Goal: Information Seeking & Learning: Learn about a topic

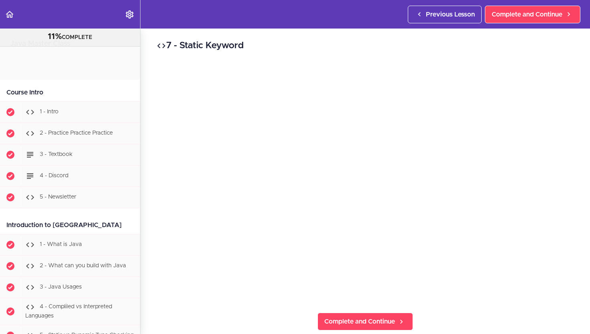
scroll to position [1855, 0]
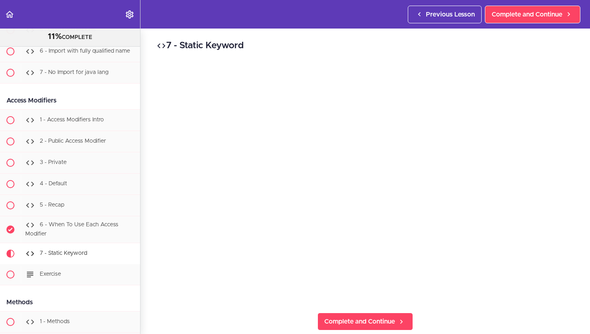
click at [516, 323] on div "7 - Static Keyword Complete and Continue 1 - Follow us on LinkedIn 2 - Subscrib…" at bounding box center [366, 181] width 450 height 305
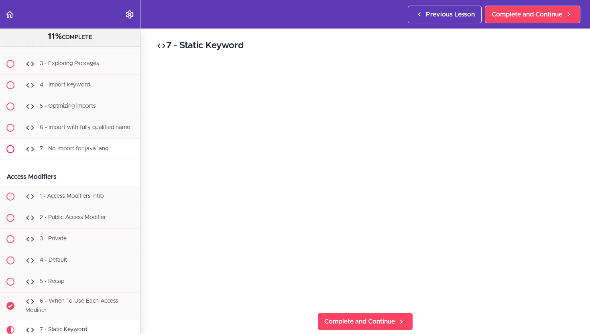
scroll to position [1788, 0]
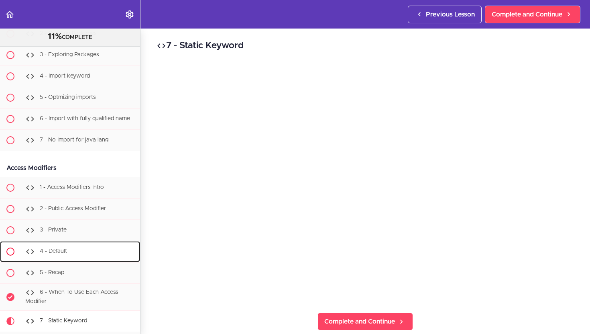
click at [82, 245] on div "4 - Default" at bounding box center [80, 252] width 119 height 18
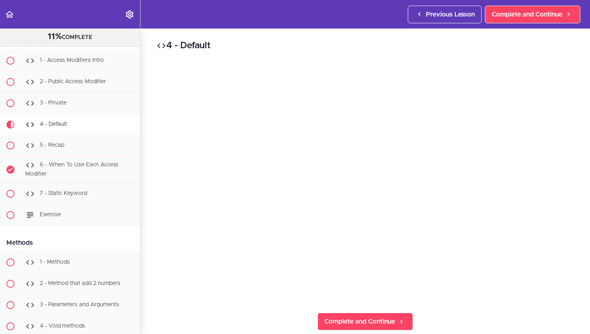
scroll to position [1911, 0]
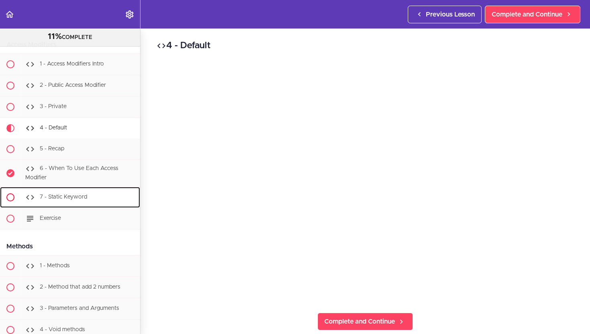
click at [49, 200] on div "7 - Static Keyword" at bounding box center [80, 197] width 119 height 18
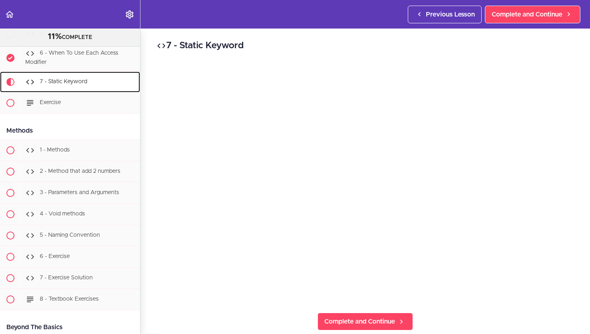
scroll to position [2039, 0]
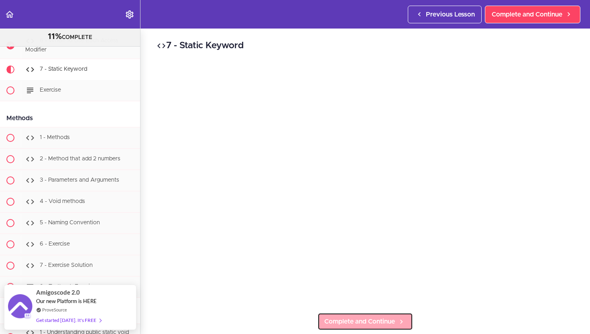
click at [346, 324] on span "Complete and Continue" at bounding box center [359, 321] width 71 height 10
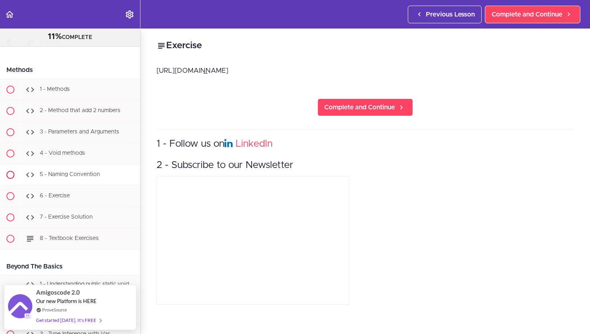
scroll to position [2088, 0]
click at [80, 176] on span "5 - Naming Convention" at bounding box center [70, 174] width 60 height 6
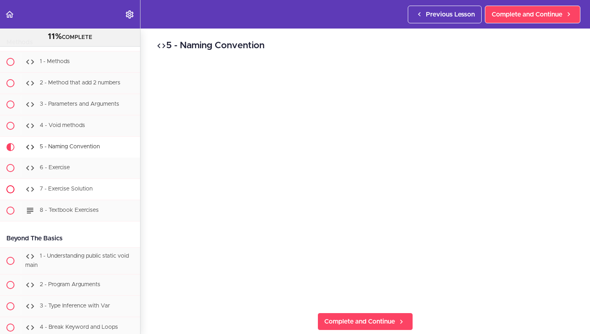
scroll to position [2117, 0]
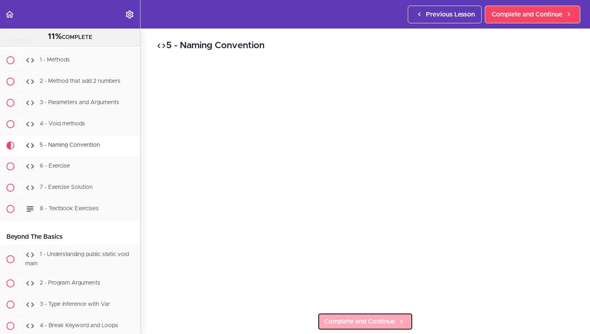
click at [362, 324] on span "Complete and Continue" at bounding box center [359, 321] width 71 height 10
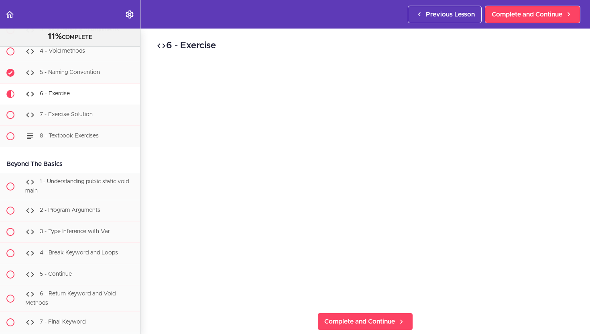
scroll to position [2214, 0]
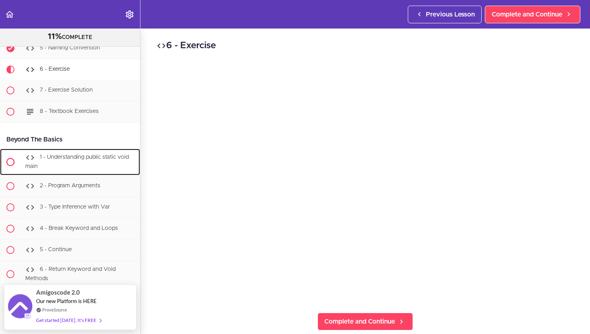
click at [85, 171] on div "1 - Understanding public static void main" at bounding box center [80, 162] width 119 height 27
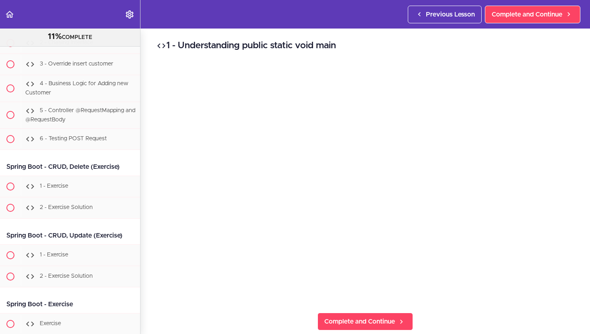
scroll to position [9408, 0]
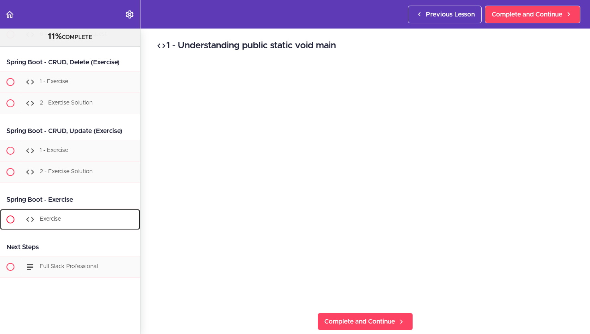
click at [76, 213] on div "Exercise" at bounding box center [80, 219] width 119 height 18
